Goal: Task Accomplishment & Management: Use online tool/utility

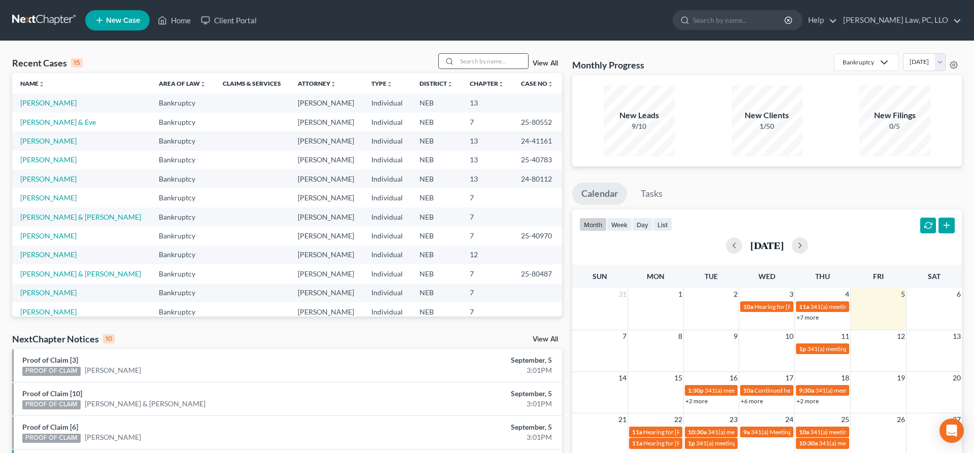
click at [465, 64] on input "search" at bounding box center [492, 61] width 71 height 15
type input "[PERSON_NAME]"
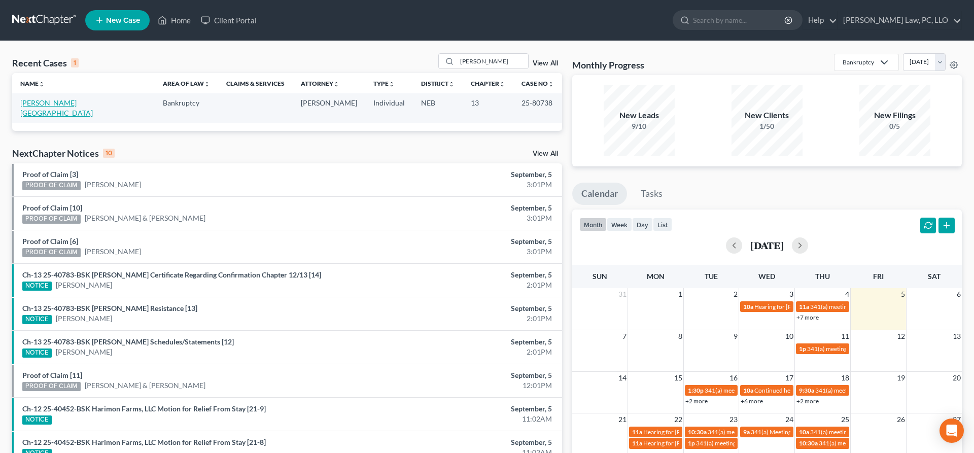
click at [59, 104] on link "[PERSON_NAME][GEOGRAPHIC_DATA]" at bounding box center [56, 107] width 73 height 19
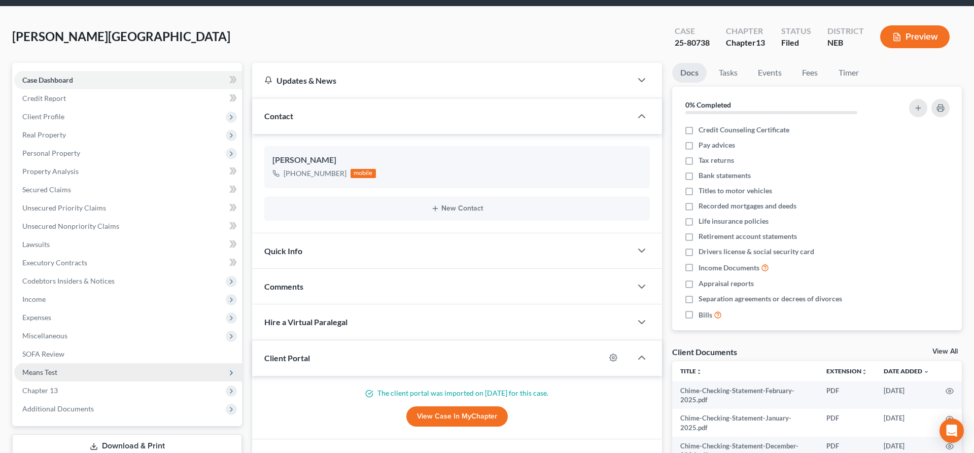
scroll to position [52, 0]
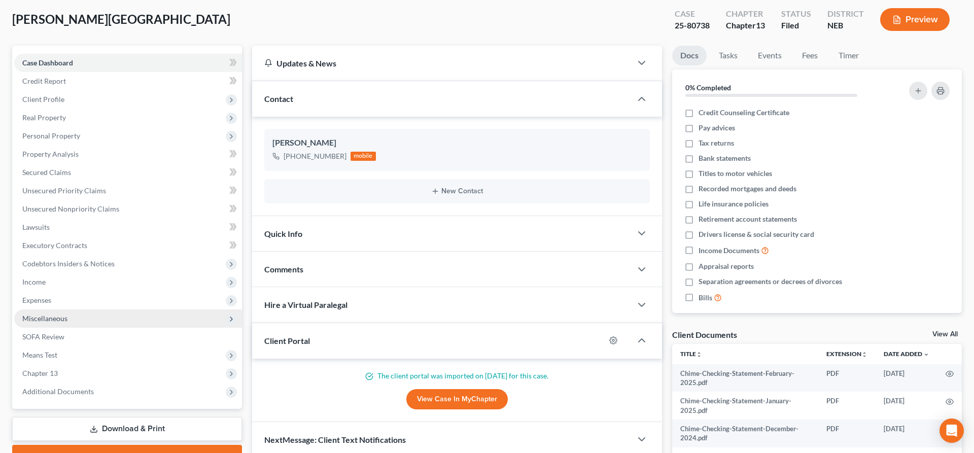
click at [74, 320] on span "Miscellaneous" at bounding box center [128, 318] width 228 height 18
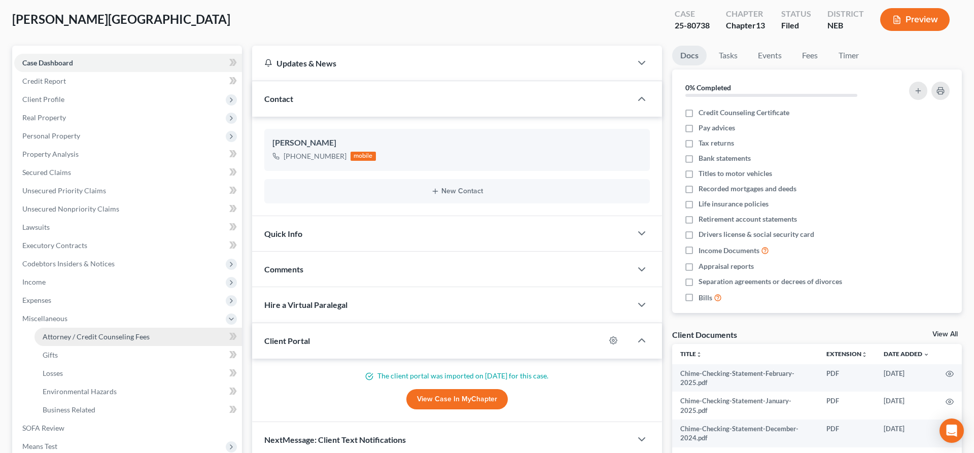
click at [79, 334] on span "Attorney / Credit Counseling Fees" at bounding box center [96, 336] width 107 height 9
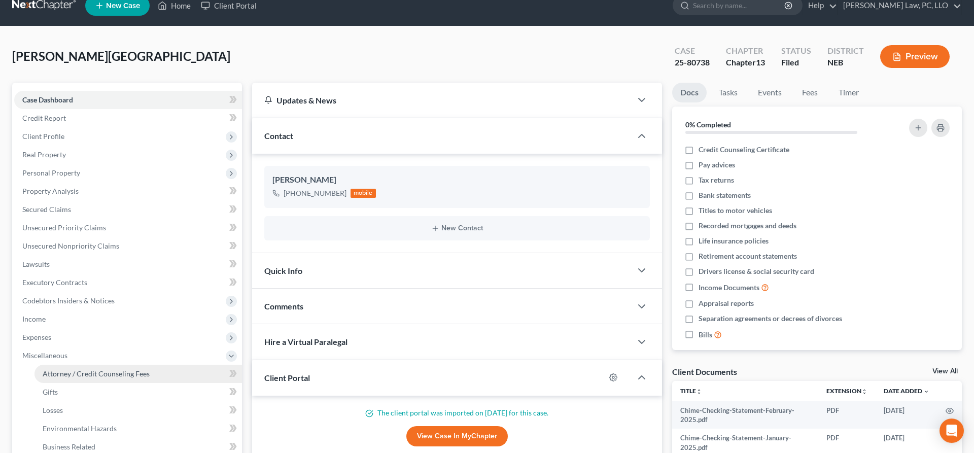
select select "2"
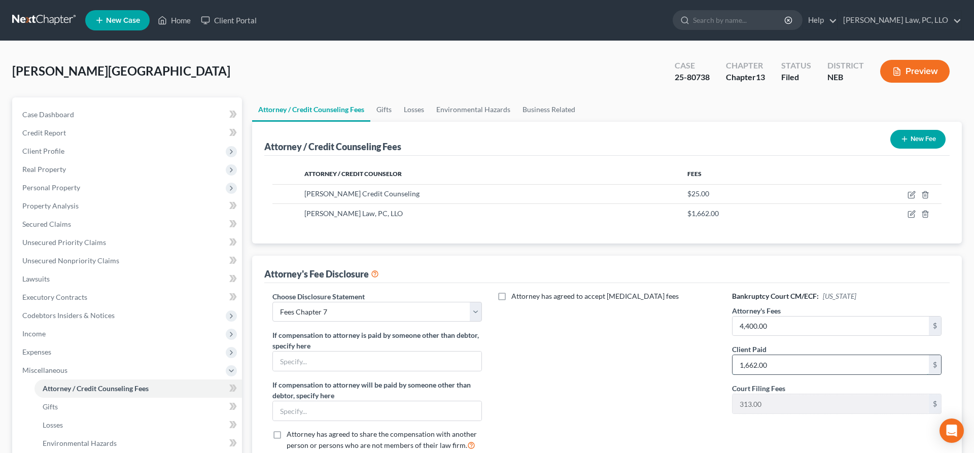
drag, startPoint x: 805, startPoint y: 368, endPoint x: 728, endPoint y: 363, distance: 77.3
click at [732, 363] on input "1,662.00" at bounding box center [830, 364] width 196 height 19
drag, startPoint x: 777, startPoint y: 363, endPoint x: 724, endPoint y: 369, distance: 53.7
click at [732, 369] on input "1,662.00" at bounding box center [830, 364] width 196 height 19
click at [694, 356] on div "Attorney has agreed to accept [MEDICAL_DATA] fees" at bounding box center [607, 375] width 230 height 168
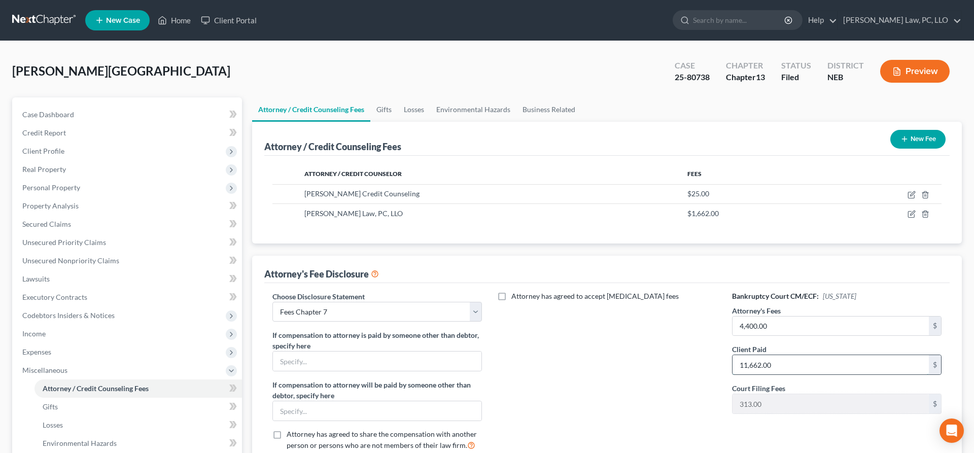
drag, startPoint x: 777, startPoint y: 365, endPoint x: 805, endPoint y: 363, distance: 28.0
click at [805, 363] on input "11,662.00" at bounding box center [830, 364] width 196 height 19
type input "1,162.00"
click at [677, 347] on div "Attorney has agreed to accept [MEDICAL_DATA] fees" at bounding box center [607, 375] width 230 height 168
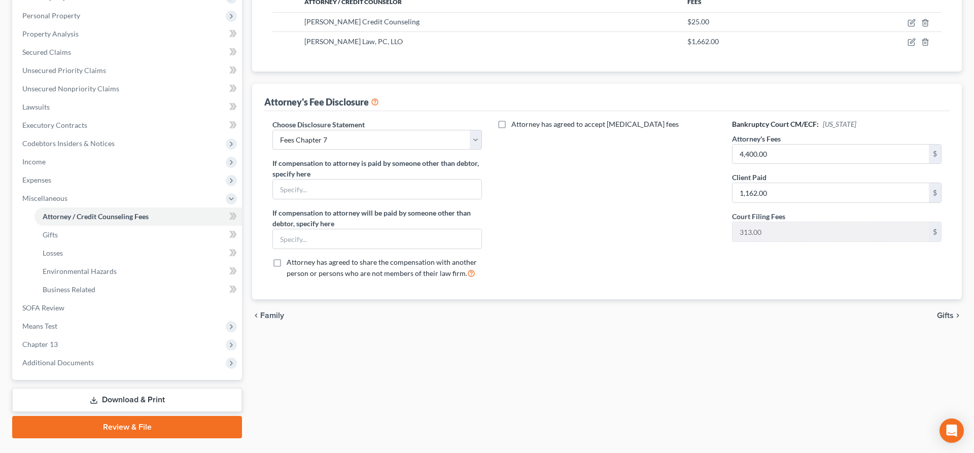
scroll to position [195, 0]
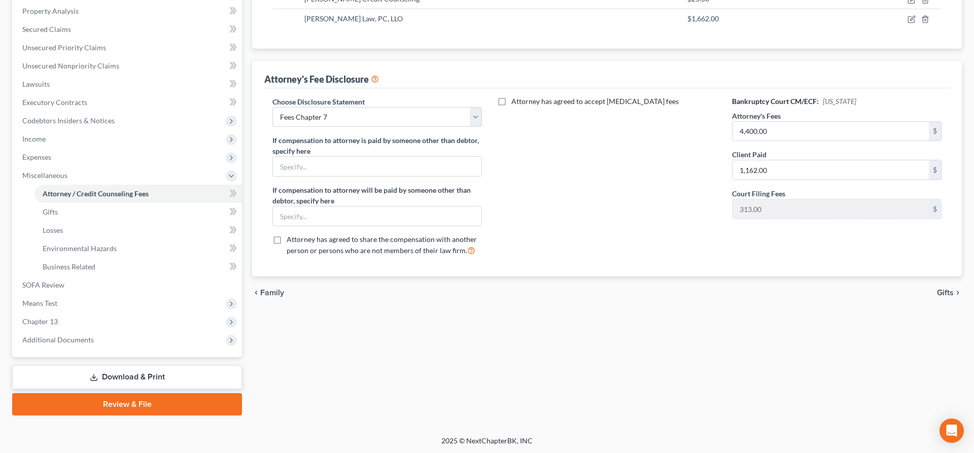
click at [127, 372] on link "Download & Print" at bounding box center [127, 377] width 230 height 24
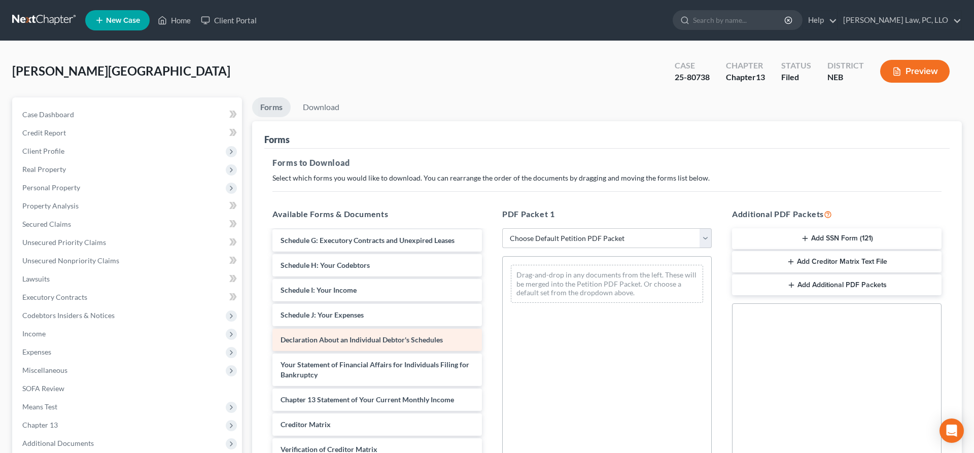
scroll to position [621, 0]
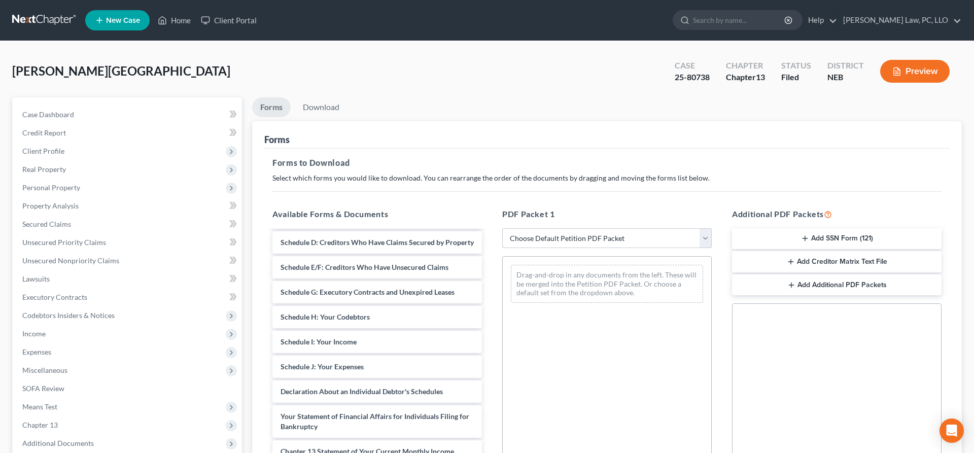
click at [502, 228] on select "Choose Default Petition PDF Packet Complete Bankruptcy Petition (all forms and …" at bounding box center [606, 238] width 209 height 20
select select "2"
click option "Amended Forms" at bounding box center [0, 0] width 0 height 0
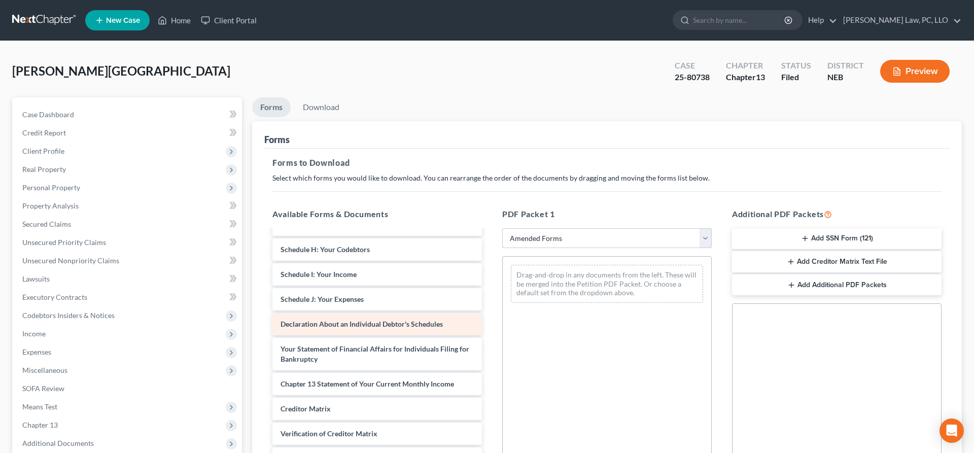
scroll to position [173, 0]
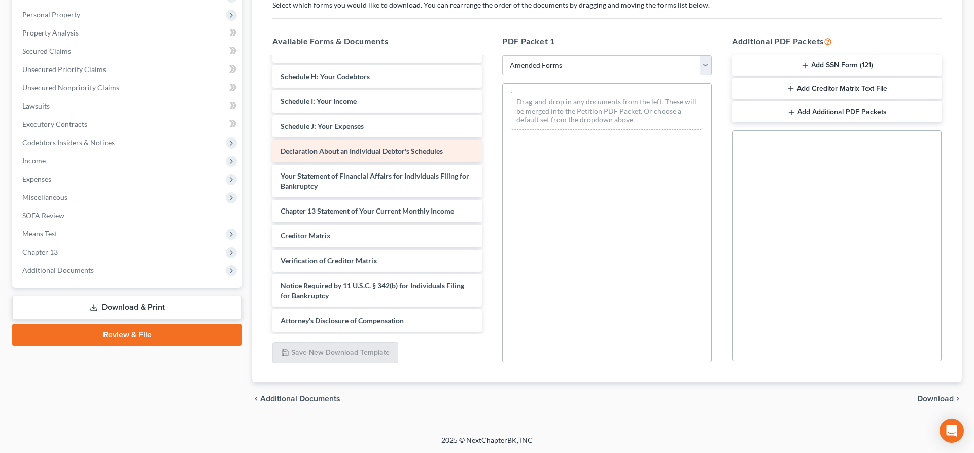
click at [361, 147] on span "Declaration About an Individual Debtor's Schedules" at bounding box center [362, 151] width 162 height 9
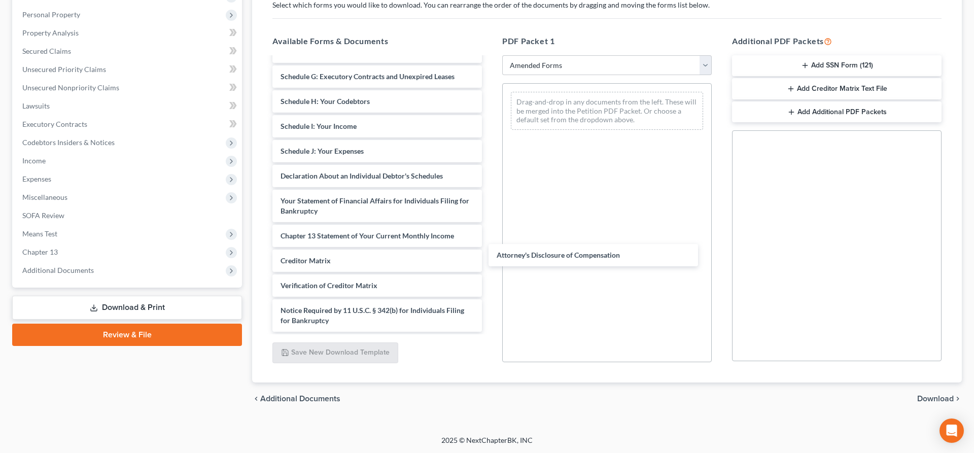
scroll to position [142, 0]
drag, startPoint x: 354, startPoint y: 319, endPoint x: 604, endPoint y: 232, distance: 264.5
click at [490, 234] on div "Attorney's Disclosure of Compensation Voluntary Petition for Individuals Filing…" at bounding box center [377, 123] width 226 height 415
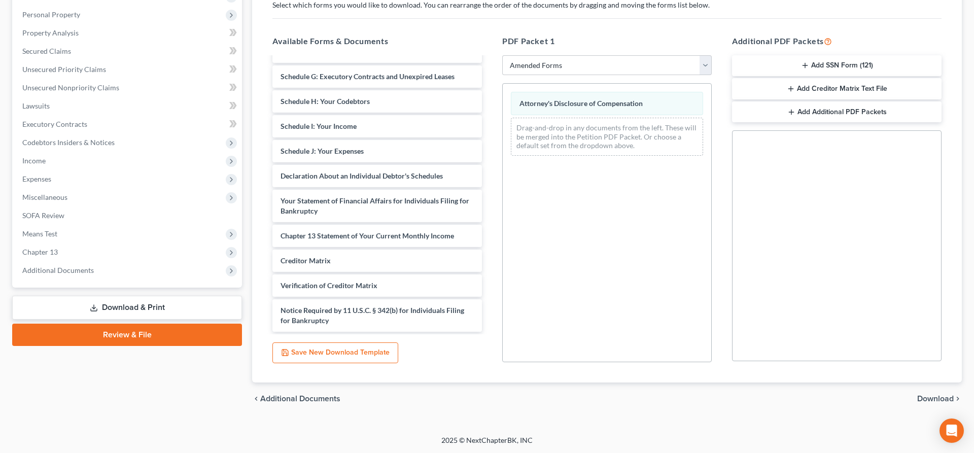
click at [932, 401] on span "Download" at bounding box center [935, 399] width 37 height 8
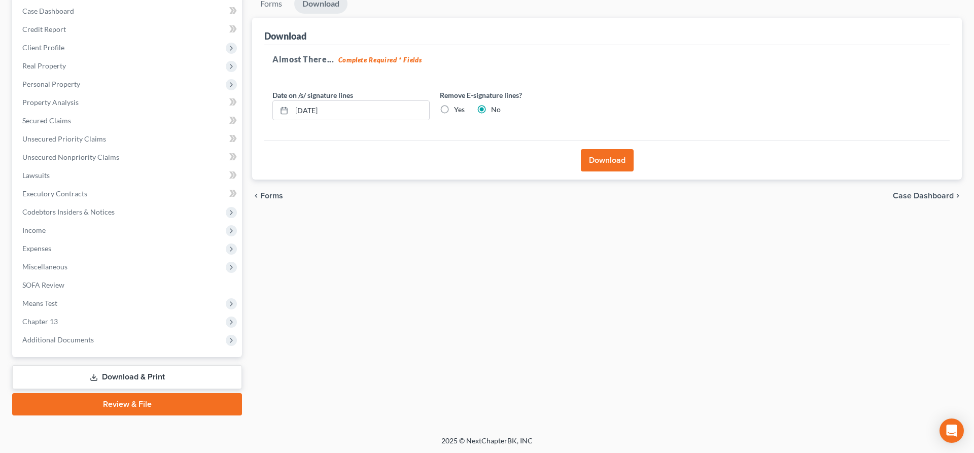
click at [454, 110] on label "Yes" at bounding box center [459, 109] width 11 height 10
click at [458, 110] on input "Yes" at bounding box center [461, 107] width 7 height 7
radio input "true"
drag, startPoint x: 307, startPoint y: 103, endPoint x: 252, endPoint y: 107, distance: 54.9
click at [292, 107] on input "[DATE]" at bounding box center [360, 110] width 137 height 19
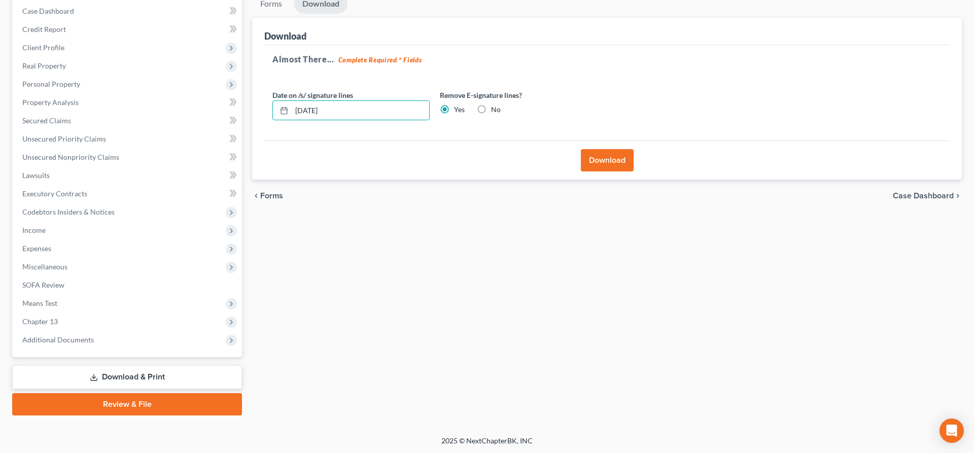
click at [491, 112] on label "No" at bounding box center [496, 109] width 10 height 10
click at [495, 111] on input "No" at bounding box center [498, 107] width 7 height 7
radio input "true"
radio input "false"
click at [594, 155] on button "Download" at bounding box center [607, 160] width 53 height 22
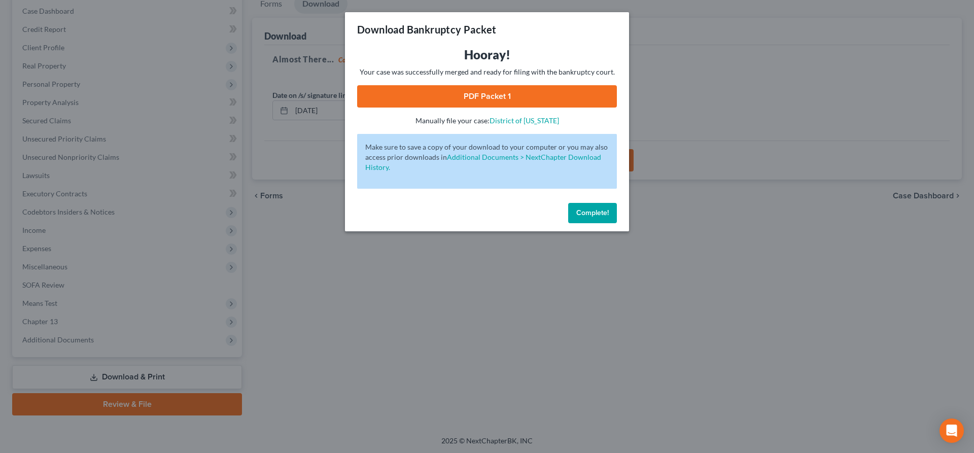
click at [564, 95] on link "PDF Packet 1" at bounding box center [487, 96] width 260 height 22
